Goal: Information Seeking & Learning: Stay updated

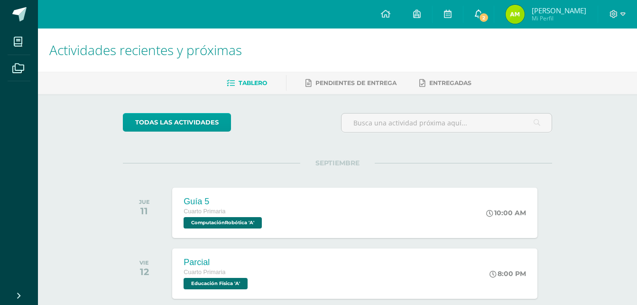
click at [477, 12] on icon at bounding box center [479, 13] width 8 height 9
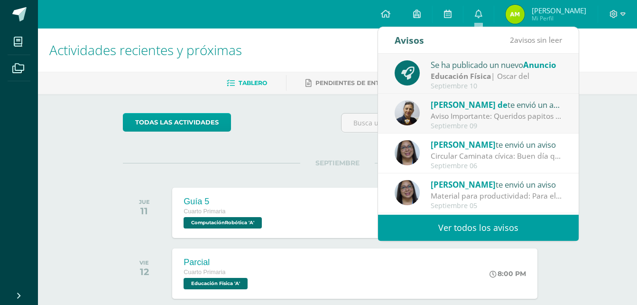
click at [514, 99] on div "[PERSON_NAME] de te envió un aviso" at bounding box center [497, 104] width 132 height 12
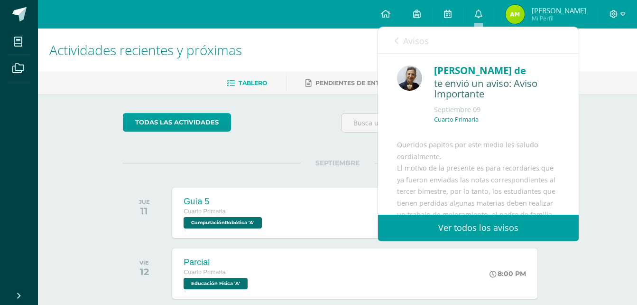
scroll to position [19, 0]
click at [558, 155] on div "[PERSON_NAME] de te envió un aviso: Aviso Importante [DATE] Cuarto Primaria Que…" at bounding box center [478, 217] width 201 height 327
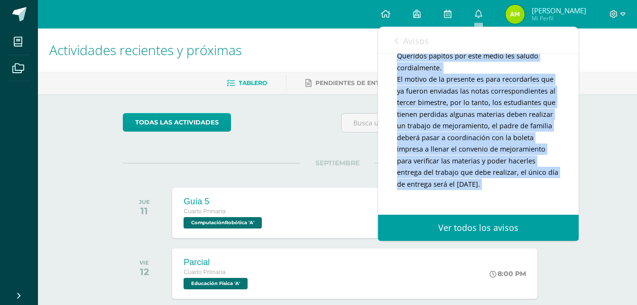
scroll to position [131, 0]
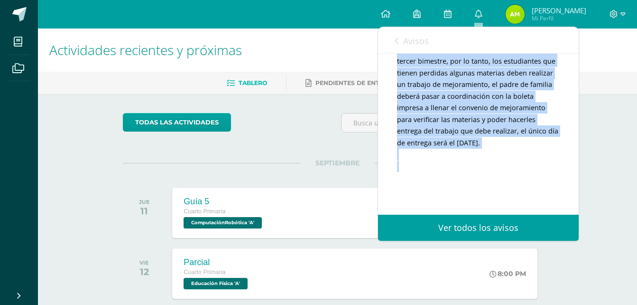
click at [576, 209] on div "Avisos 1 avisos sin leer Avisos Se ha publicado un nuevo Anuncio Educación Físi…" at bounding box center [479, 134] width 202 height 214
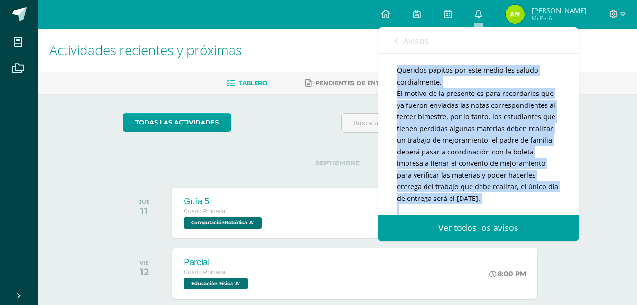
scroll to position [93, 0]
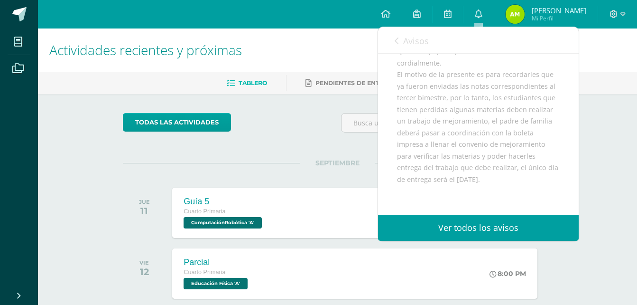
click at [417, 49] on link "Avisos" at bounding box center [412, 40] width 34 height 27
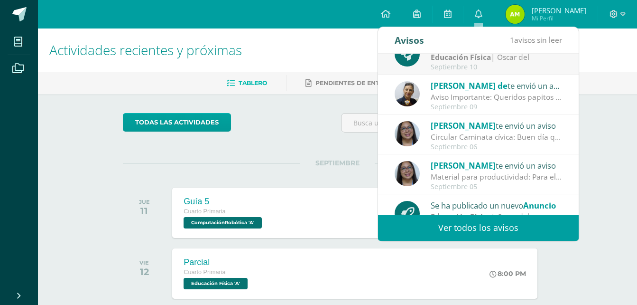
click at [463, 64] on div "Septiembre 10" at bounding box center [497, 67] width 132 height 8
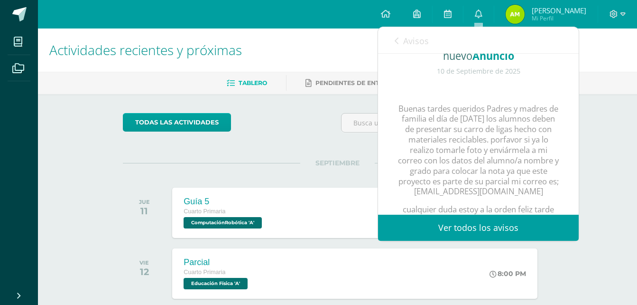
click at [408, 52] on link "Avisos" at bounding box center [412, 40] width 34 height 27
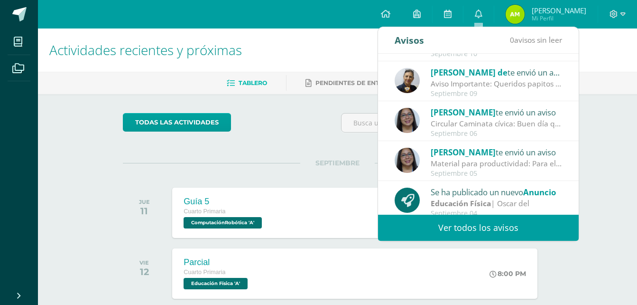
click at [572, 207] on div "Se ha publicado un nuevo Anuncio Educación Física | Oscar del Septiembre 04" at bounding box center [478, 201] width 201 height 40
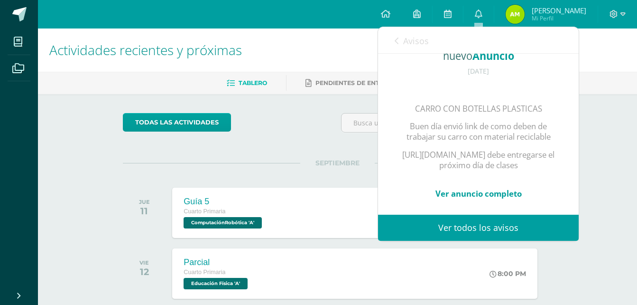
scroll to position [57, 0]
click at [572, 207] on div "Se ha publicado un nuevo Anuncio Educación Física | Oscar del Septiembre 10 She…" at bounding box center [377, 134] width 401 height 161
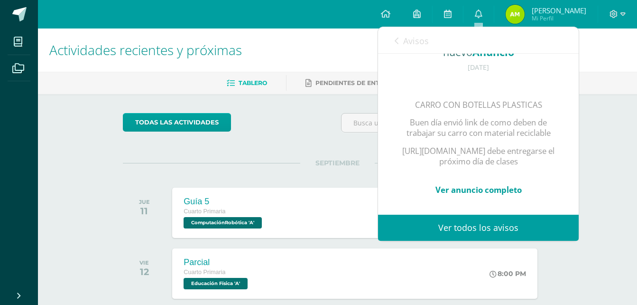
click at [405, 30] on link "Avisos" at bounding box center [412, 40] width 34 height 27
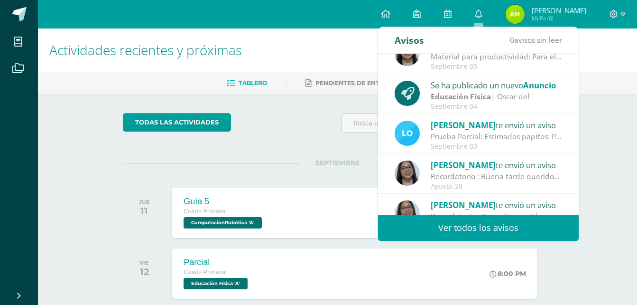
scroll to position [158, 0]
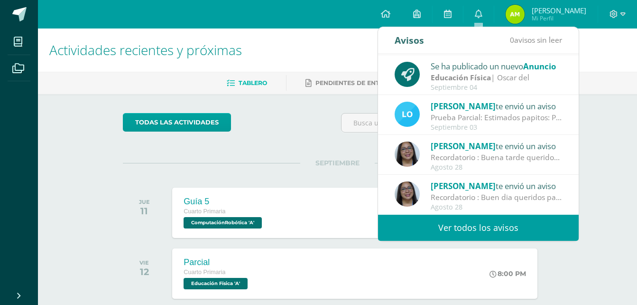
click at [514, 233] on link "Ver todos los avisos" at bounding box center [478, 227] width 201 height 26
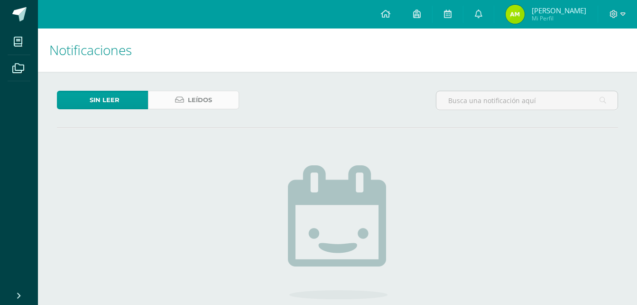
click at [233, 106] on link "Leídos" at bounding box center [193, 100] width 91 height 19
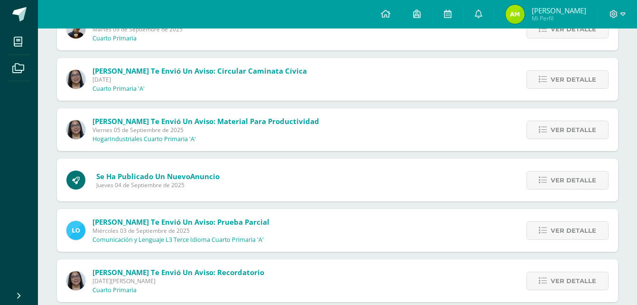
scroll to position [190, 0]
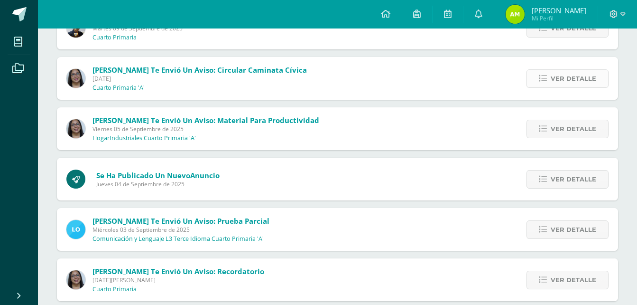
click at [551, 79] on link "Ver detalle" at bounding box center [568, 78] width 82 height 19
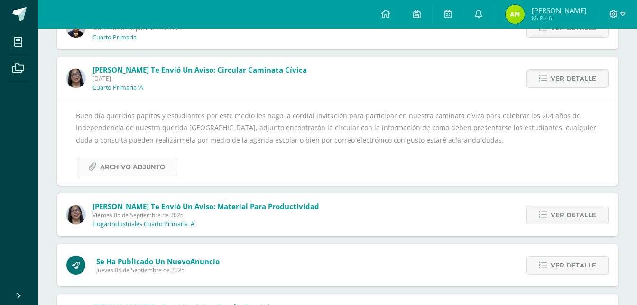
click at [92, 164] on icon at bounding box center [92, 167] width 8 height 8
